Goal: Information Seeking & Learning: Learn about a topic

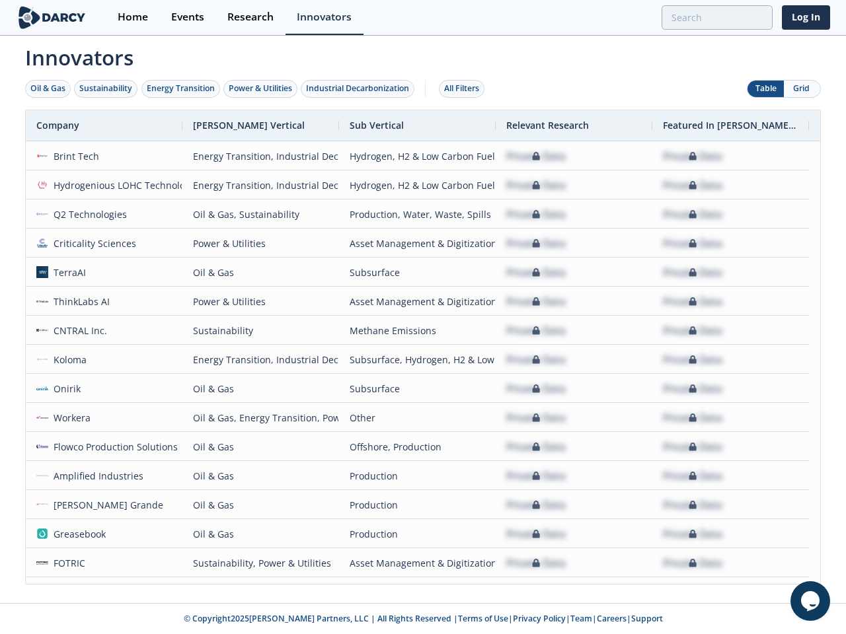
click at [48, 89] on div "Oil & Gas" at bounding box center [47, 89] width 35 height 12
click at [106, 89] on div "Sustainability" at bounding box center [105, 89] width 53 height 12
click at [181, 89] on div "Energy Transition" at bounding box center [181, 89] width 68 height 12
click at [262, 89] on div "Power & Utilities" at bounding box center [260, 89] width 63 height 12
click at [360, 89] on div "Industrial Decarbonization" at bounding box center [357, 89] width 103 height 12
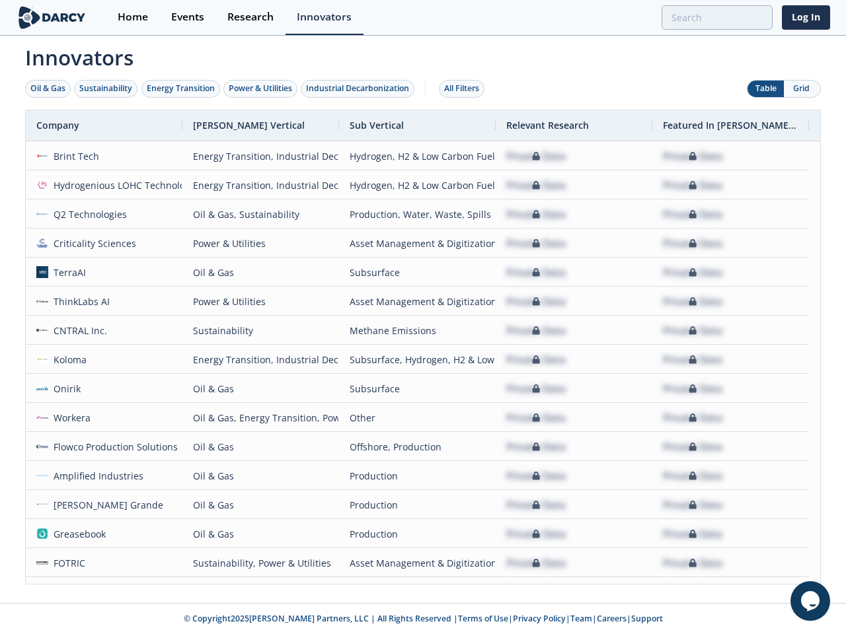
click at [465, 89] on div "All Filters" at bounding box center [461, 89] width 35 height 12
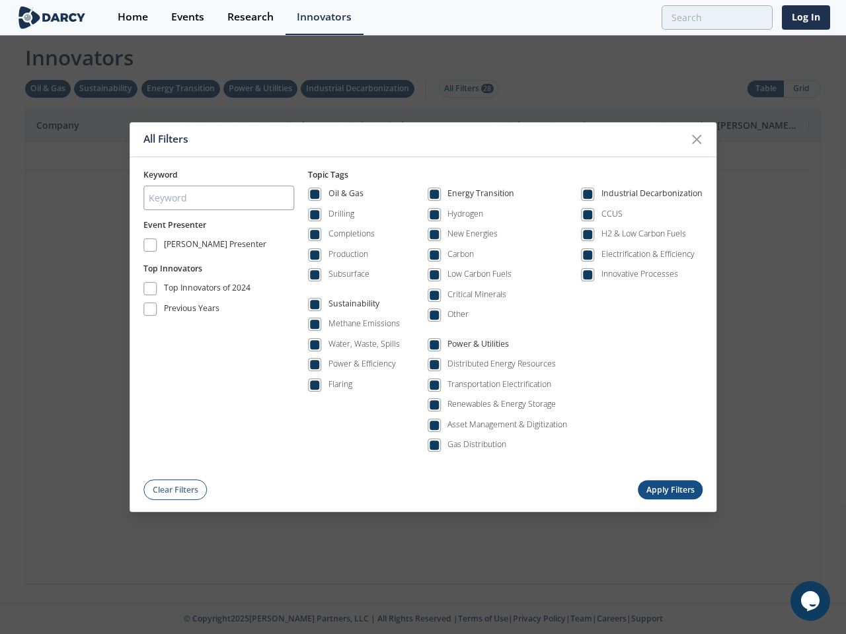
click at [801, 89] on div "All Filters Keyword Event Presenter [PERSON_NAME] Presenter Top Innovators Top …" at bounding box center [423, 317] width 846 height 634
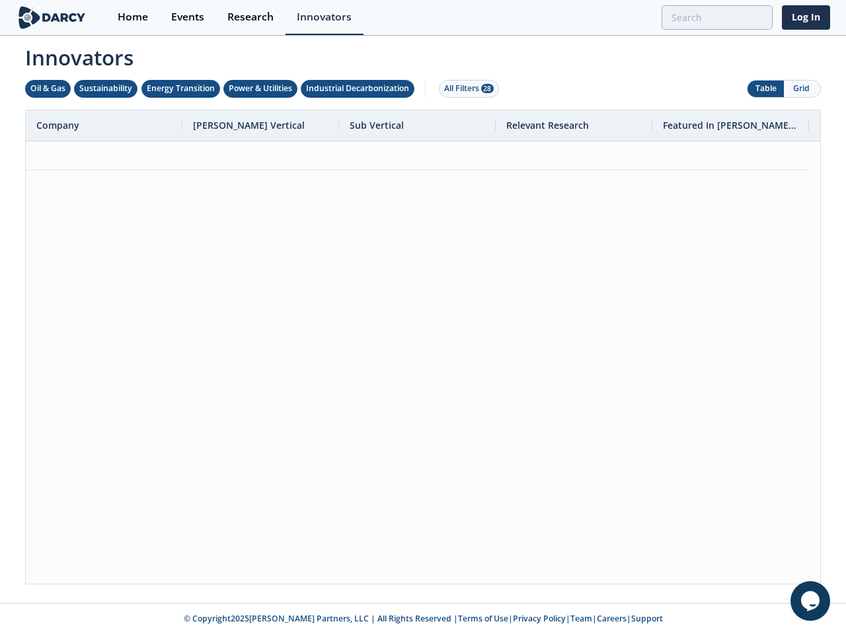
click at [423, 347] on div at bounding box center [423, 362] width 794 height 443
click at [104, 126] on div "Company" at bounding box center [98, 125] width 125 height 30
